Goal: Information Seeking & Learning: Learn about a topic

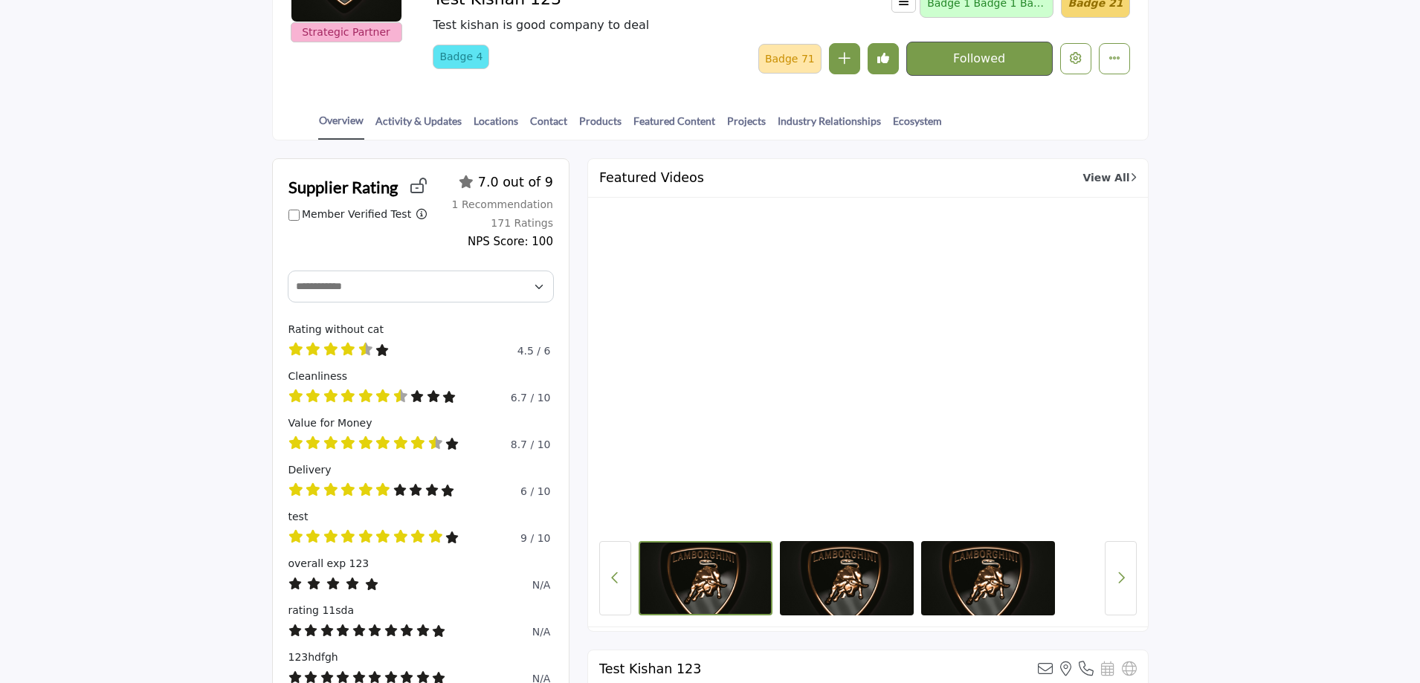
scroll to position [223, 0]
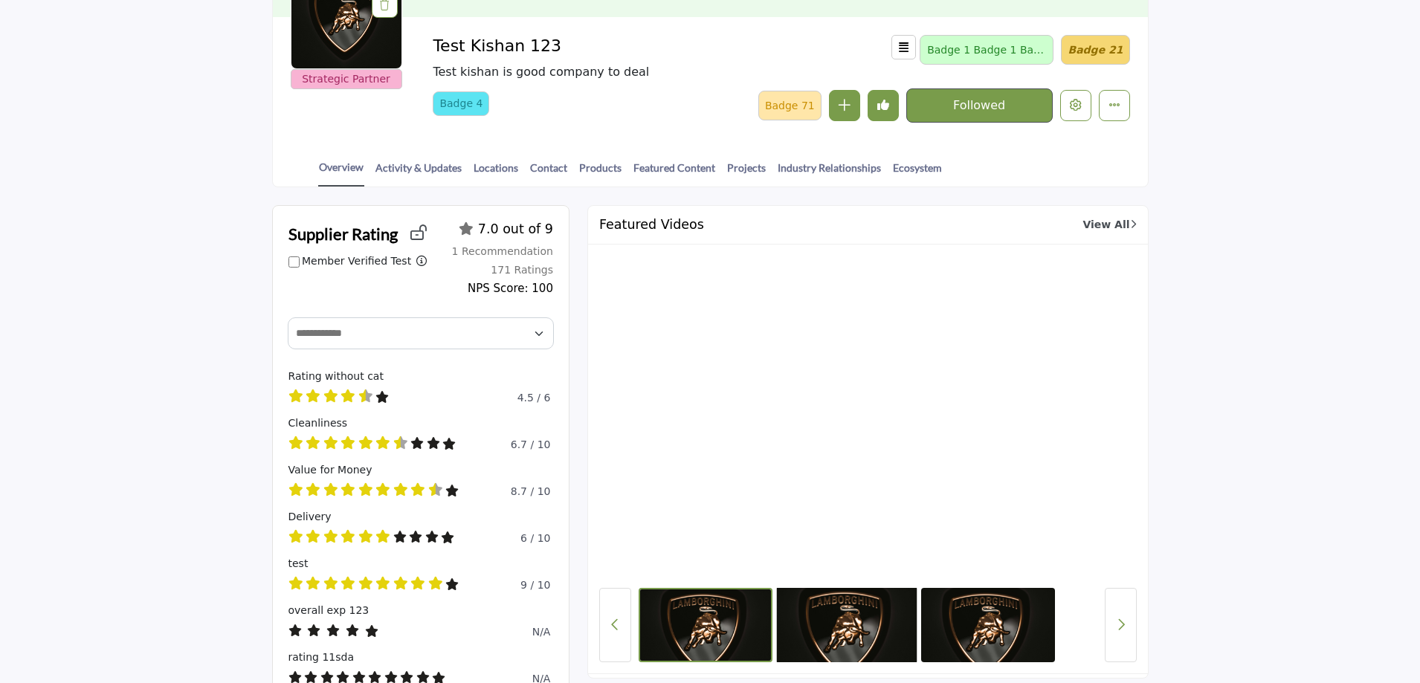
click at [819, 616] on img at bounding box center [846, 625] width 141 height 78
click at [968, 616] on img at bounding box center [988, 625] width 141 height 78
click at [674, 627] on img at bounding box center [705, 625] width 141 height 78
click at [1124, 629] on icon "Next button" at bounding box center [1121, 624] width 8 height 13
click at [622, 629] on button "Previous Button" at bounding box center [615, 625] width 32 height 74
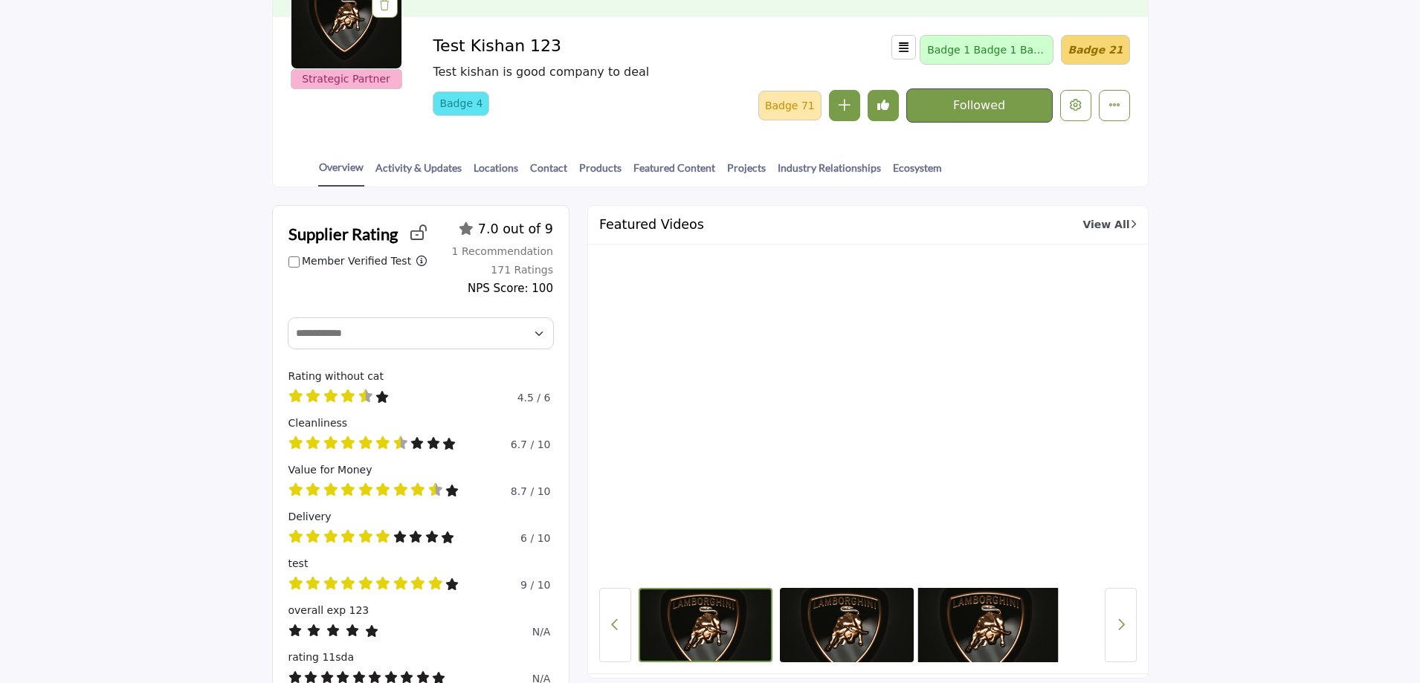
drag, startPoint x: 1077, startPoint y: 619, endPoint x: 987, endPoint y: 625, distance: 90.2
click at [987, 625] on div at bounding box center [868, 625] width 459 height 74
drag, startPoint x: 907, startPoint y: 617, endPoint x: 1253, endPoint y: 492, distance: 367.7
click at [432, 164] on link "Activity & Updates" at bounding box center [419, 173] width 88 height 26
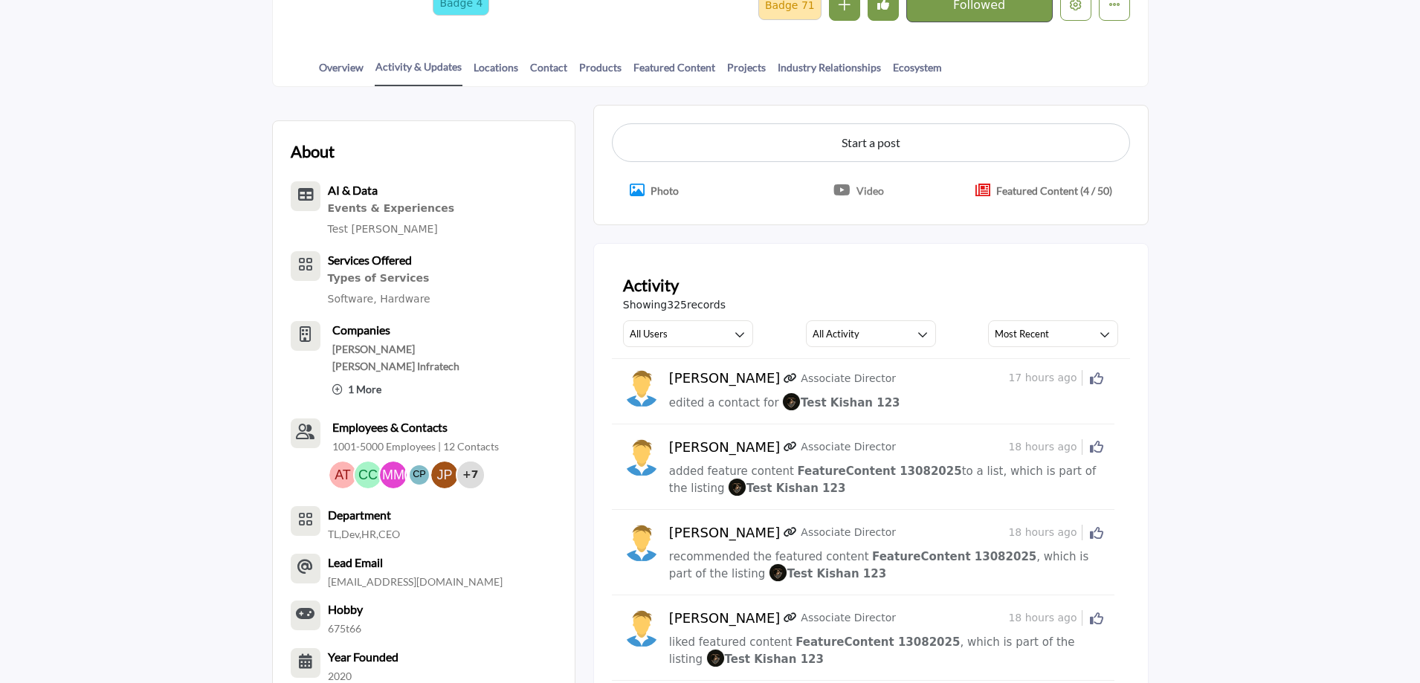
scroll to position [446, 0]
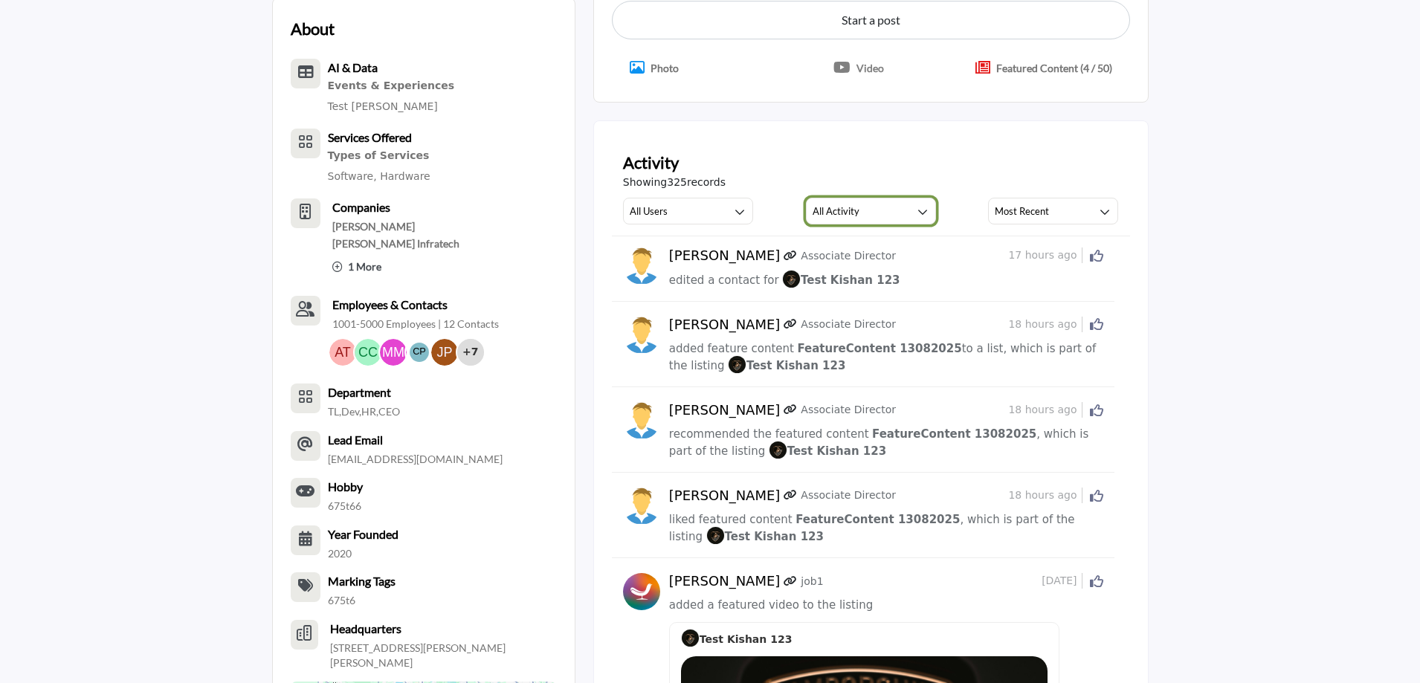
click at [854, 210] on h3 "All Activity" at bounding box center [836, 210] width 47 height 13
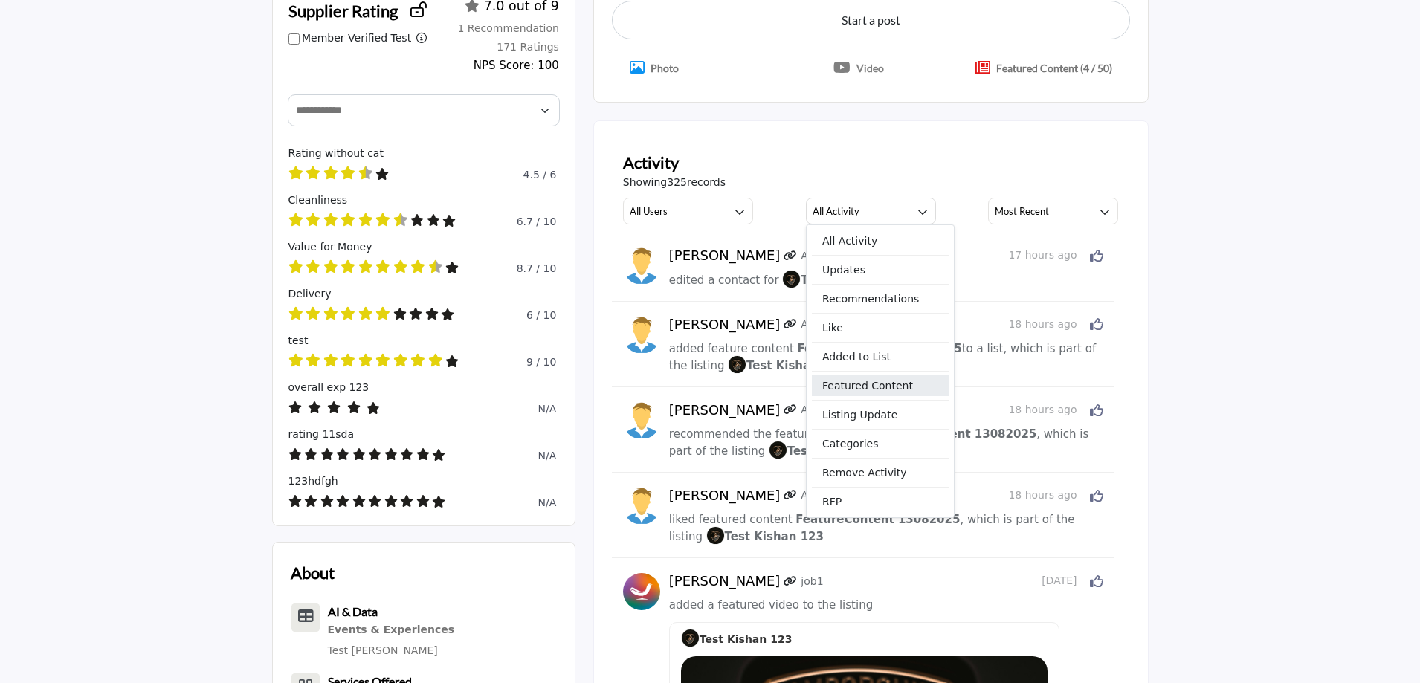
click at [876, 390] on span "Featured Content" at bounding box center [880, 386] width 137 height 21
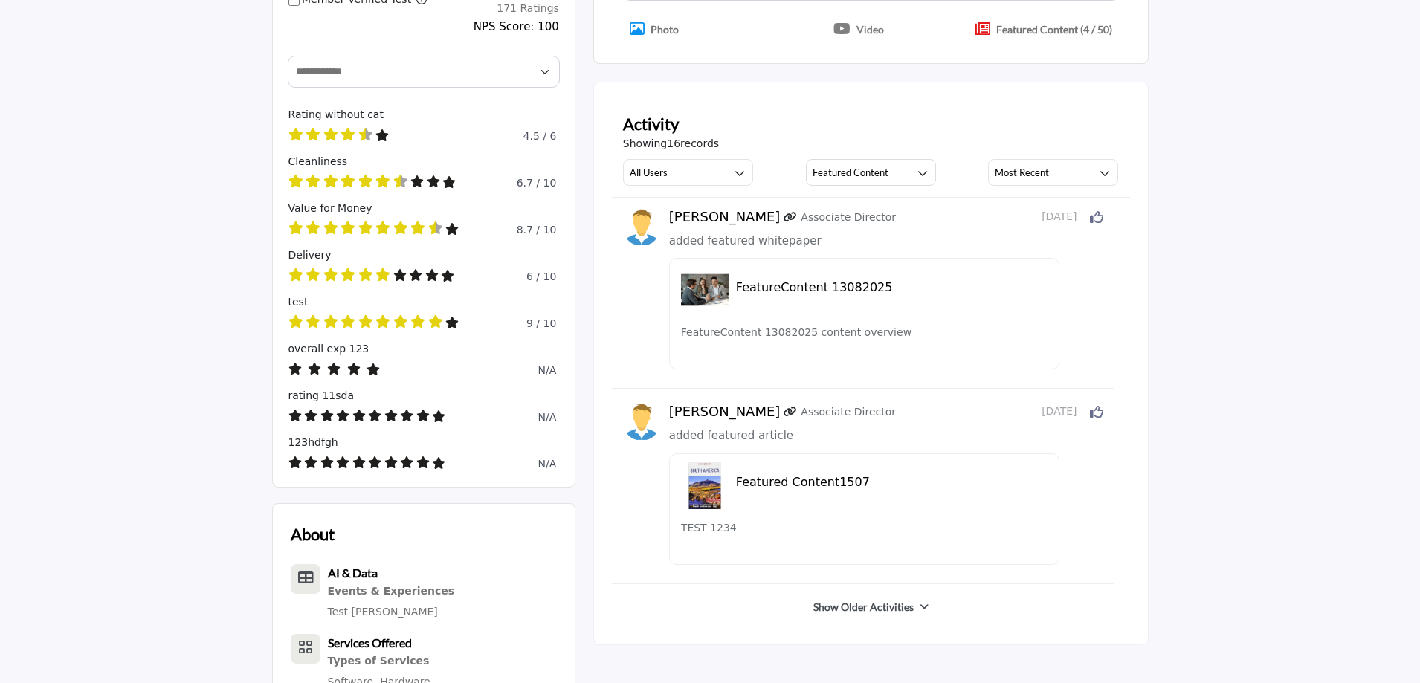
scroll to position [446, 0]
